Goal: Task Accomplishment & Management: Manage account settings

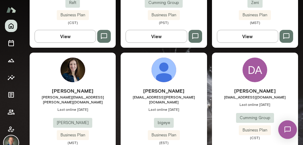
scroll to position [614, 0]
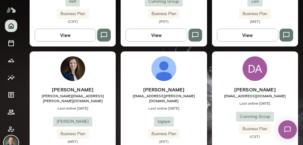
click at [96, 67] on div "[PERSON_NAME] [PERSON_NAME][EMAIL_ADDRESS][PERSON_NAME][DOMAIN_NAME] Last onlin…" at bounding box center [73, 108] width 86 height 115
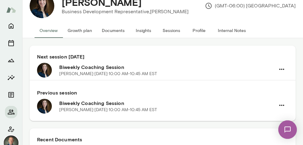
scroll to position [28, 0]
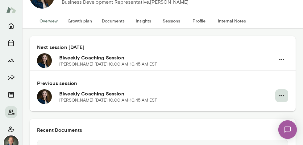
click at [281, 96] on icon "button" at bounding box center [281, 95] width 5 height 1
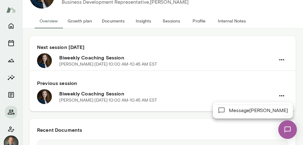
click at [281, 95] on div at bounding box center [151, 72] width 303 height 145
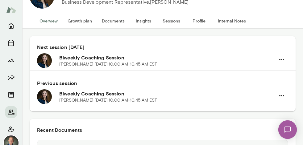
click at [166, 24] on button "Sessions" at bounding box center [171, 21] width 28 height 15
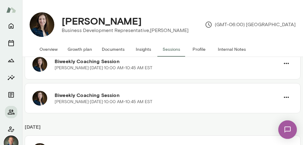
scroll to position [103, 0]
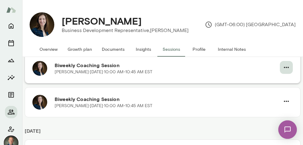
click at [290, 67] on button "button" at bounding box center [286, 67] width 13 height 13
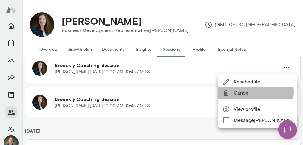
click at [239, 92] on span "Cancel" at bounding box center [262, 92] width 59 height 7
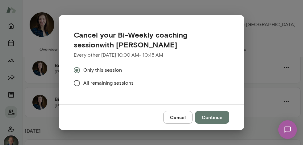
click at [210, 117] on button "Continue" at bounding box center [212, 117] width 34 height 13
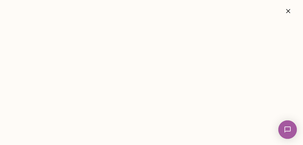
click at [287, 12] on icon "button" at bounding box center [287, 10] width 7 height 7
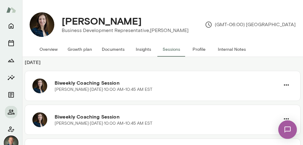
scroll to position [139, 0]
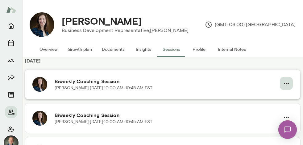
click at [287, 84] on icon "button" at bounding box center [285, 83] width 7 height 7
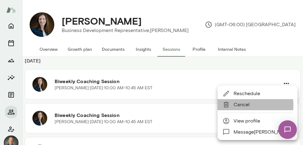
click at [245, 105] on span "Cancel" at bounding box center [262, 104] width 59 height 7
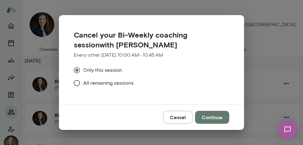
click at [211, 116] on button "Continue" at bounding box center [212, 117] width 34 height 13
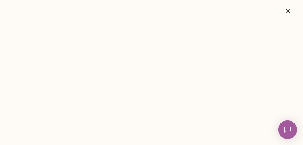
click at [286, 12] on icon "button" at bounding box center [287, 10] width 7 height 7
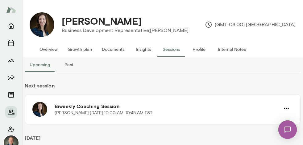
scroll to position [0, 0]
